Goal: Navigation & Orientation: Find specific page/section

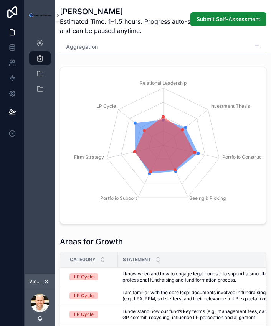
scroll to position [193, 0]
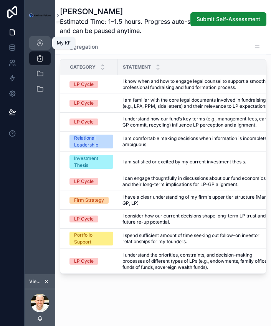
click at [38, 46] on icon "scrollable content" at bounding box center [40, 43] width 8 height 8
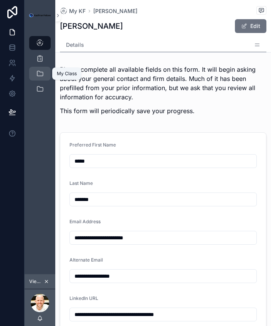
click at [34, 73] on div "My Class" at bounding box center [40, 74] width 12 height 12
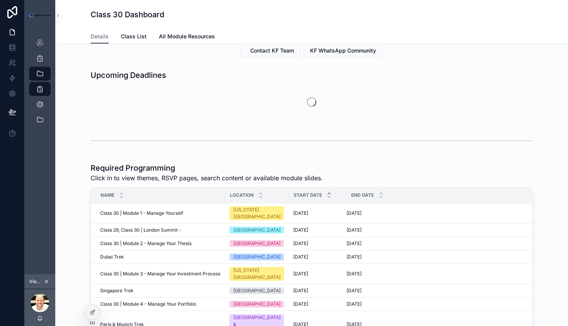
scroll to position [10, 0]
